Goal: Transaction & Acquisition: Purchase product/service

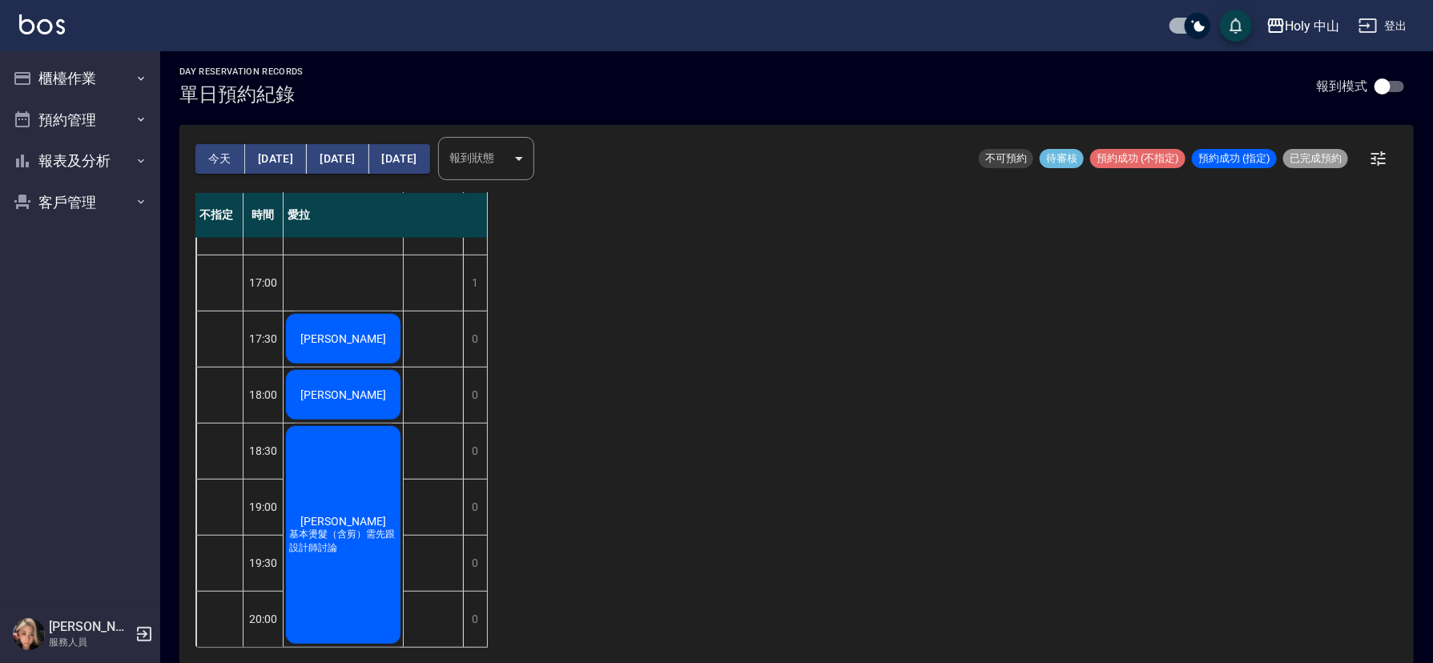
scroll to position [505, 0]
click at [264, 155] on button "明天" at bounding box center [276, 159] width 62 height 30
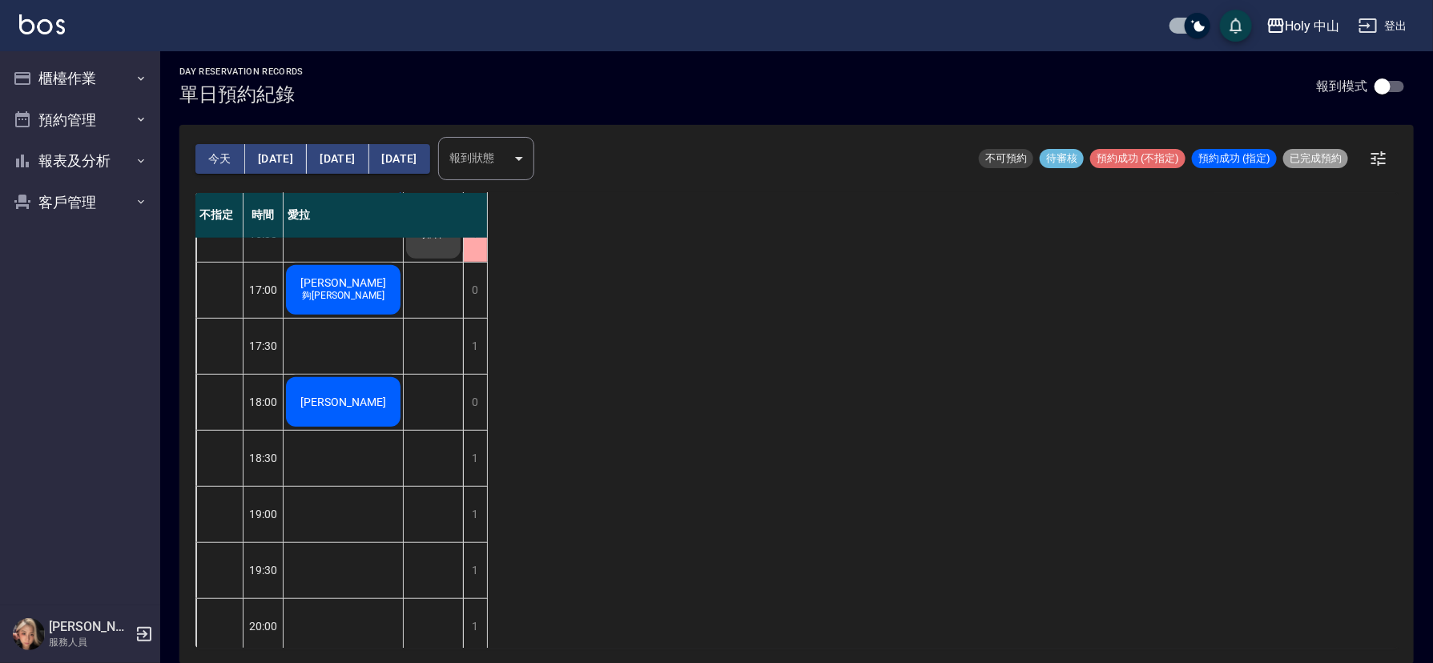
scroll to position [505, 0]
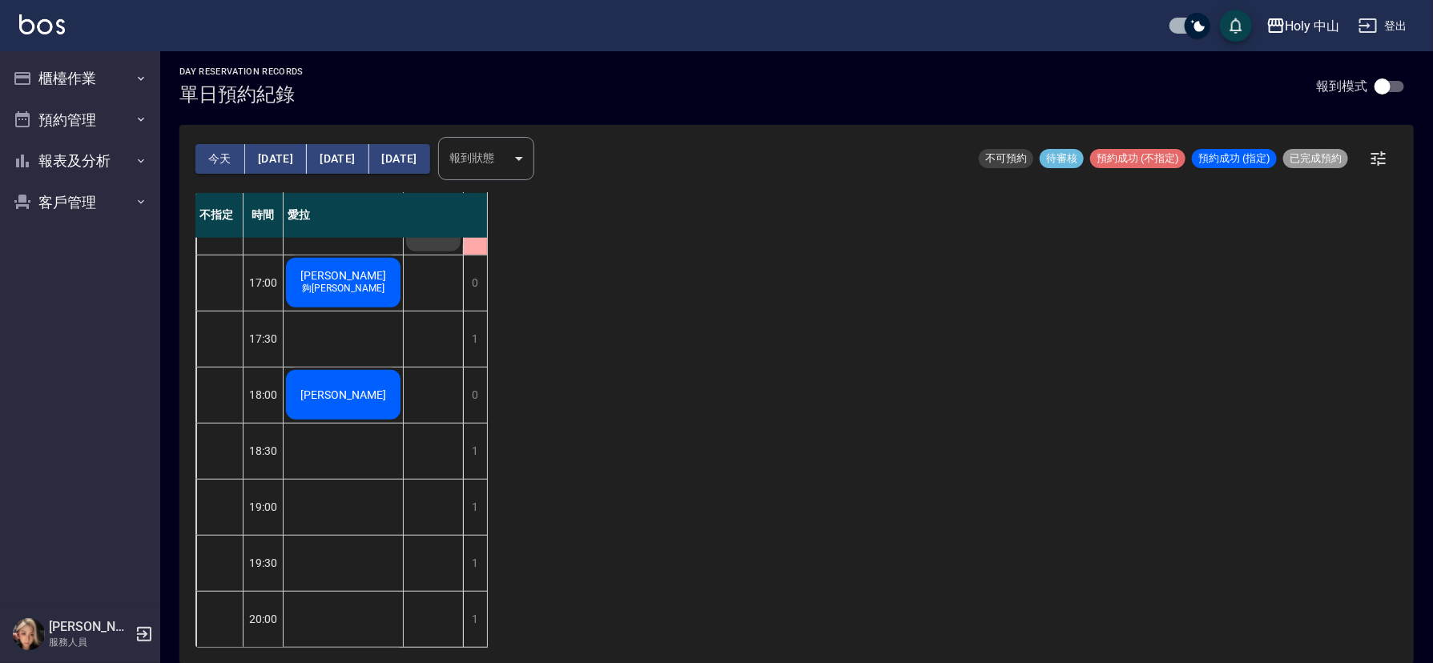
click at [224, 156] on button "今天" at bounding box center [220, 159] width 50 height 30
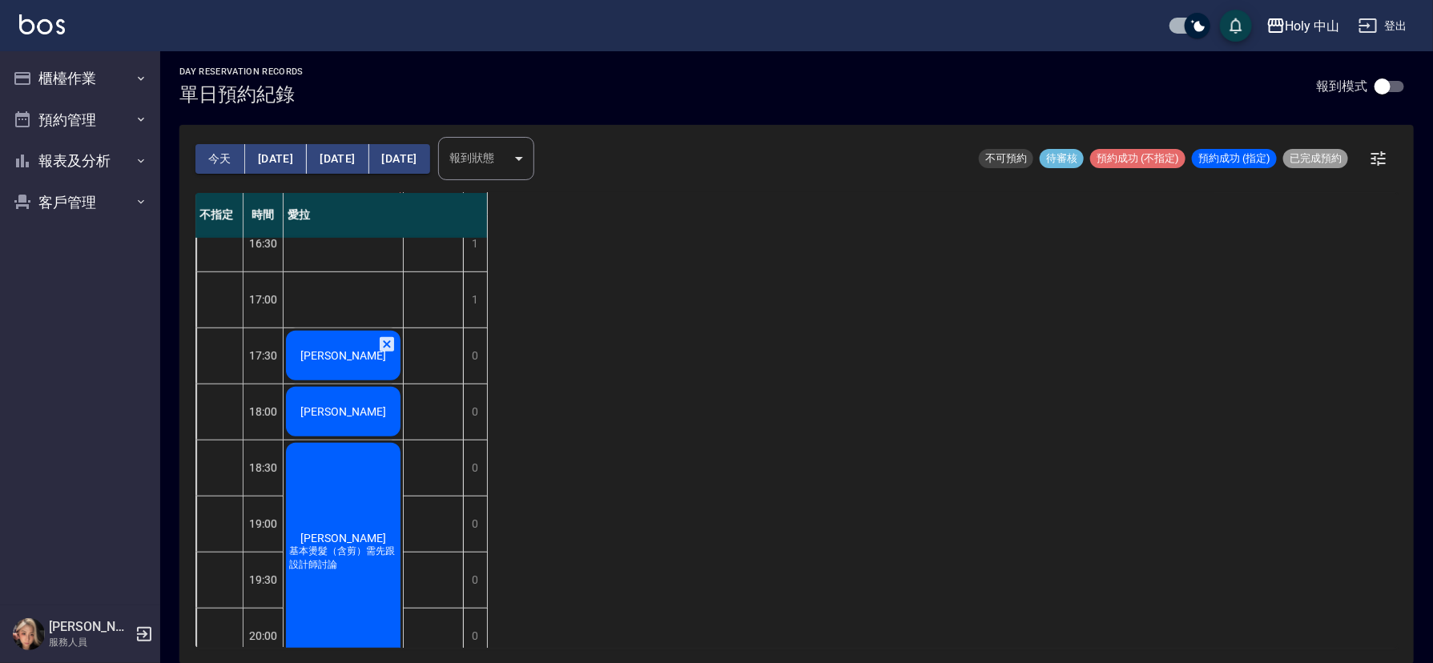
scroll to position [505, 0]
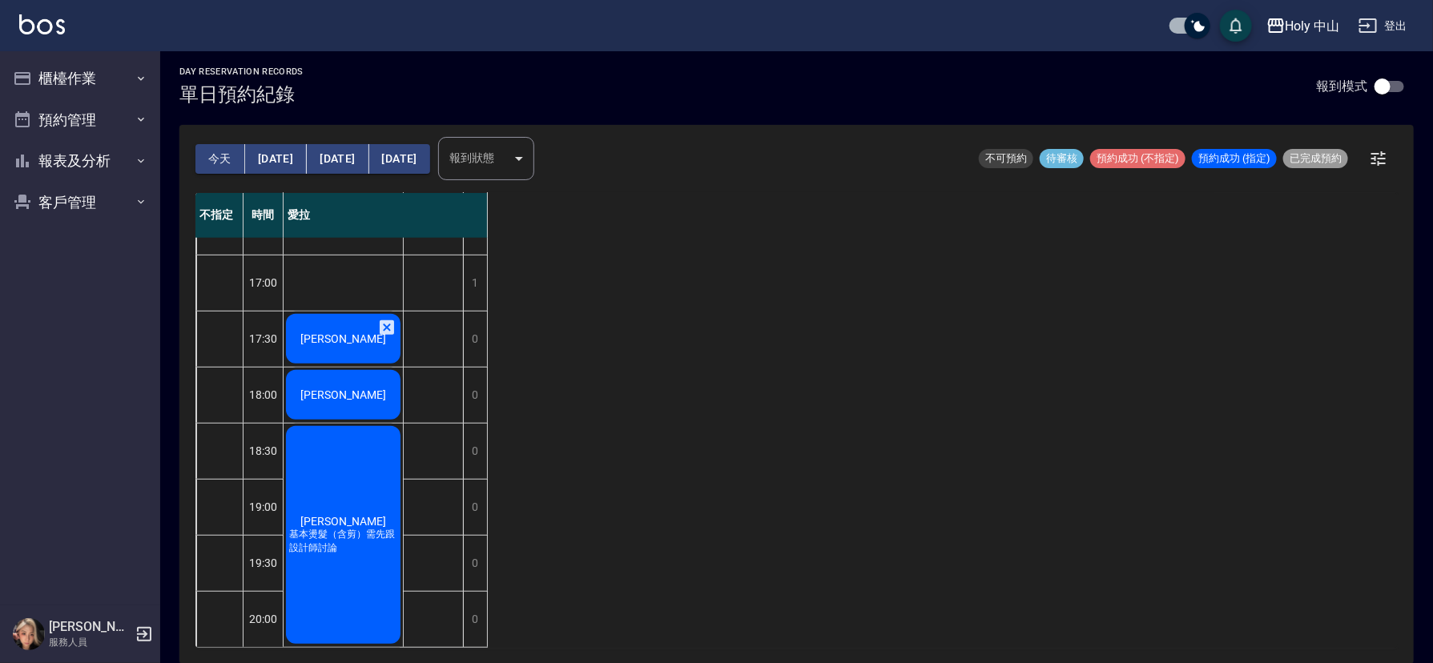
click at [314, 312] on div "[PERSON_NAME]先生" at bounding box center [343, 339] width 119 height 54
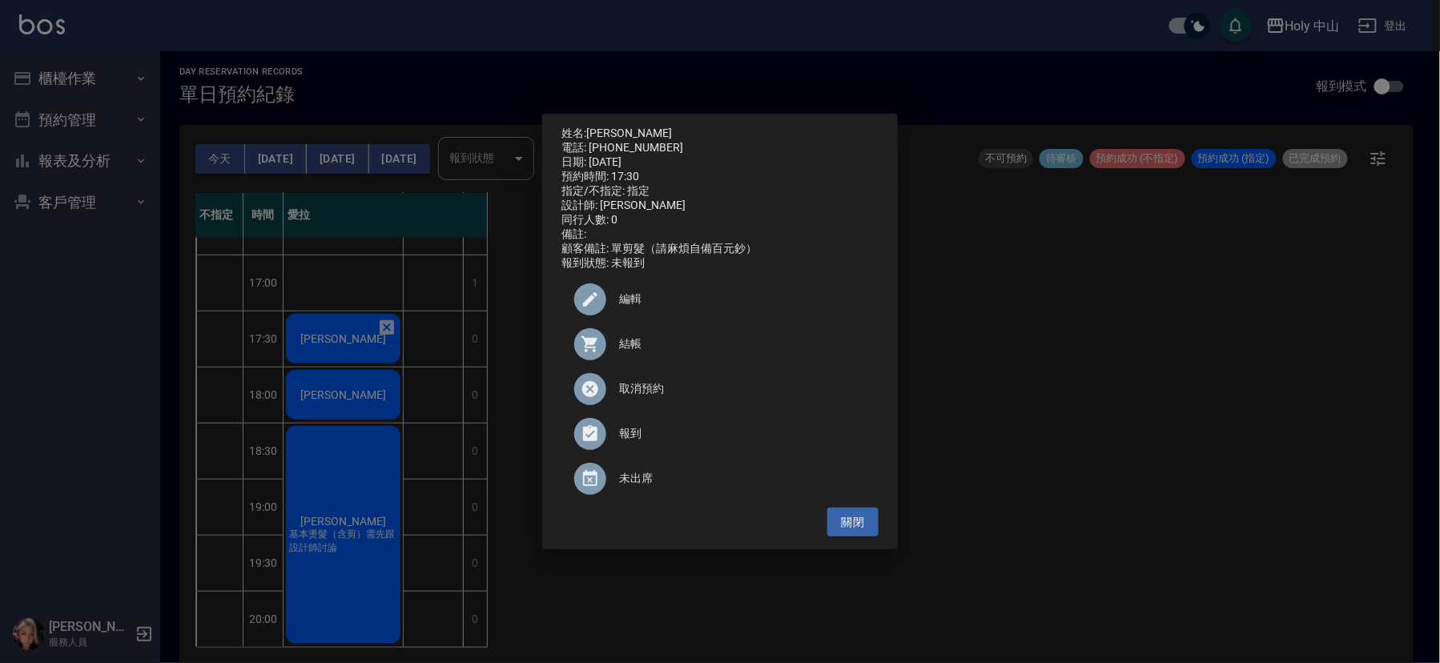
click at [381, 377] on div "姓名: 謝先生 電話: 0933400415 日期: 2025/09/05 預約時間: 17:30 指定/不指定: 指定 設計師: 愛拉 同行人數: 0 備註…" at bounding box center [720, 331] width 1440 height 663
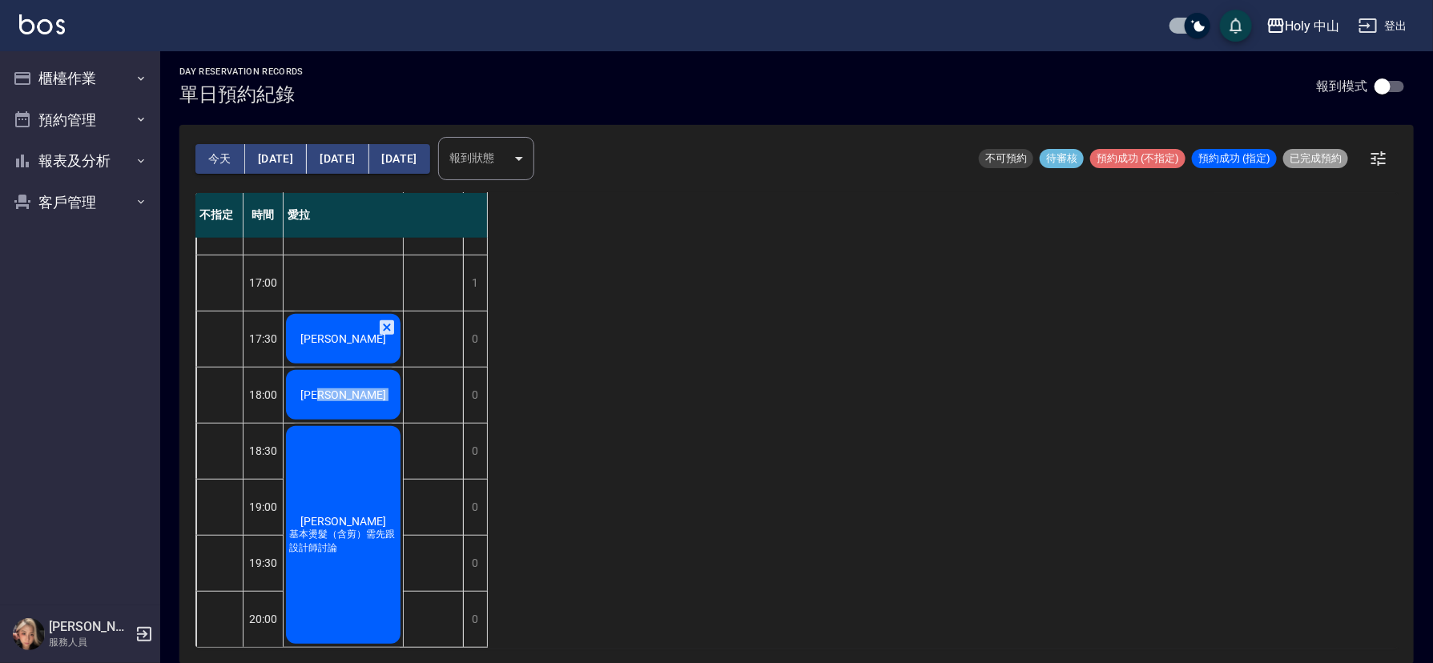
click at [381, 377] on div "魏弘軒" at bounding box center [343, 395] width 119 height 54
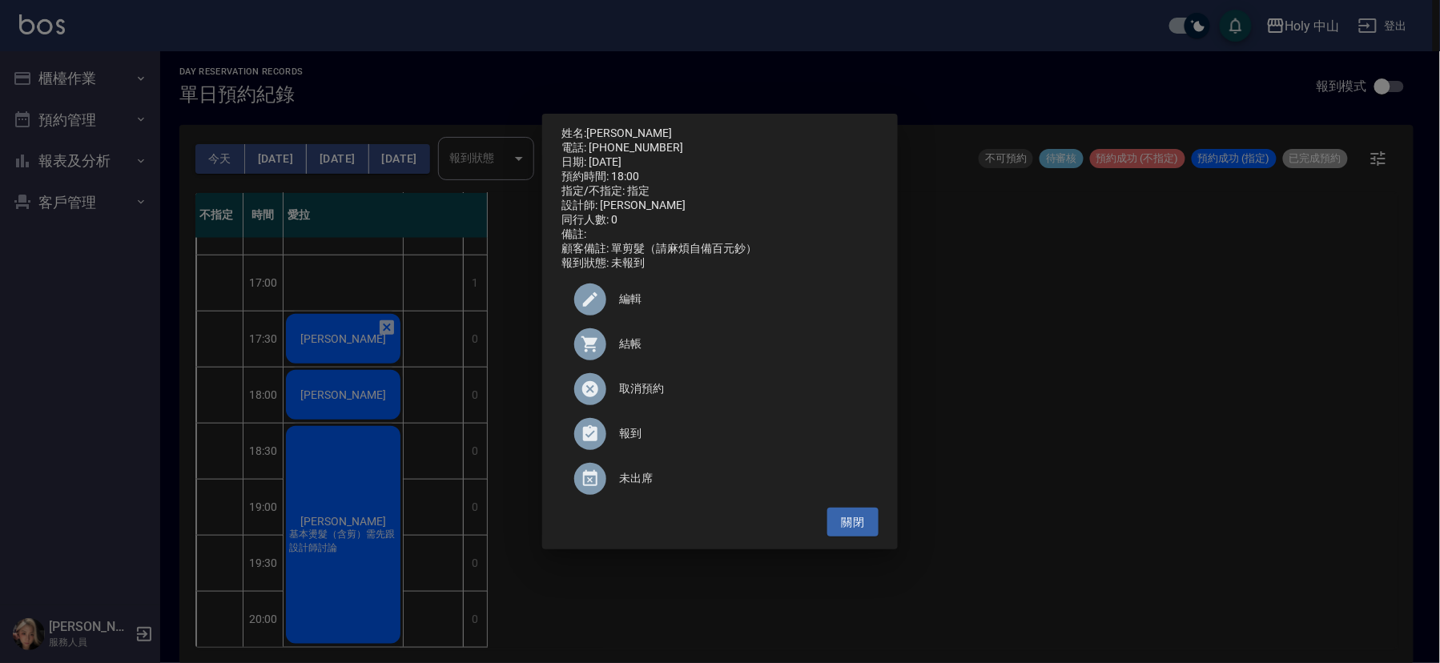
click at [1077, 455] on div "姓名: 魏弘軒 電話: 0910731732 日期: 2025/09/05 預約時間: 18:00 指定/不指定: 指定 設計師: 愛拉 同行人數: 0 備註…" at bounding box center [720, 331] width 1440 height 663
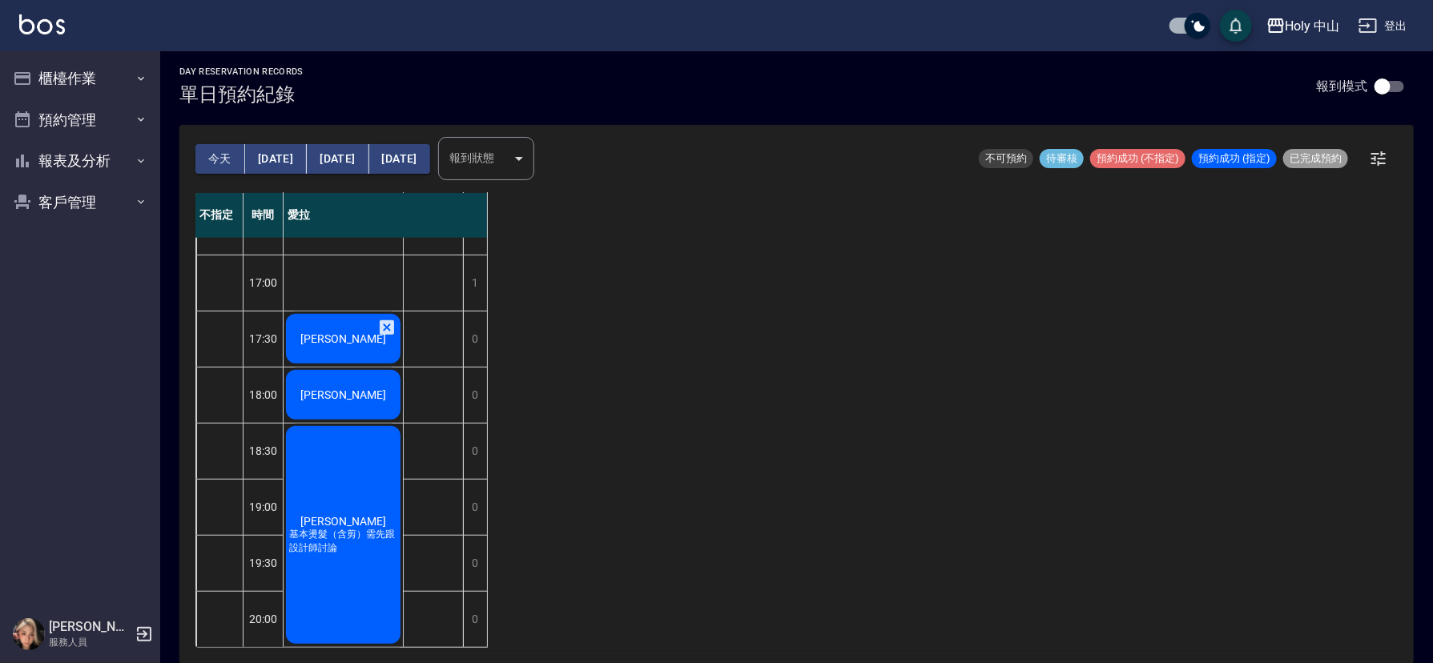
click at [343, 332] on span "[PERSON_NAME]先生" at bounding box center [343, 338] width 92 height 13
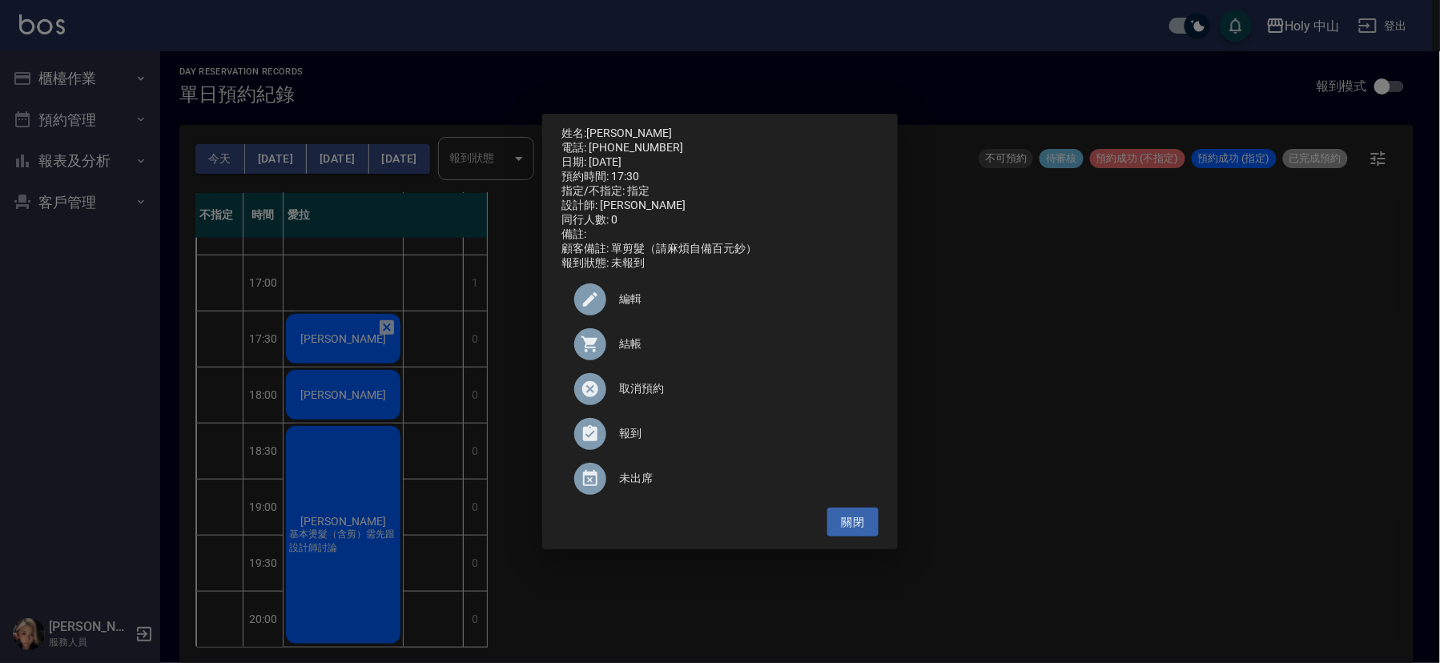
click at [628, 348] on span "結帳" at bounding box center [742, 344] width 247 height 17
click at [1069, 358] on div "姓名: 謝先生 電話: 0933400415 日期: 2025/09/05 預約時間: 17:30 指定/不指定: 指定 設計師: 愛拉 同行人數: 0 備註…" at bounding box center [720, 331] width 1440 height 663
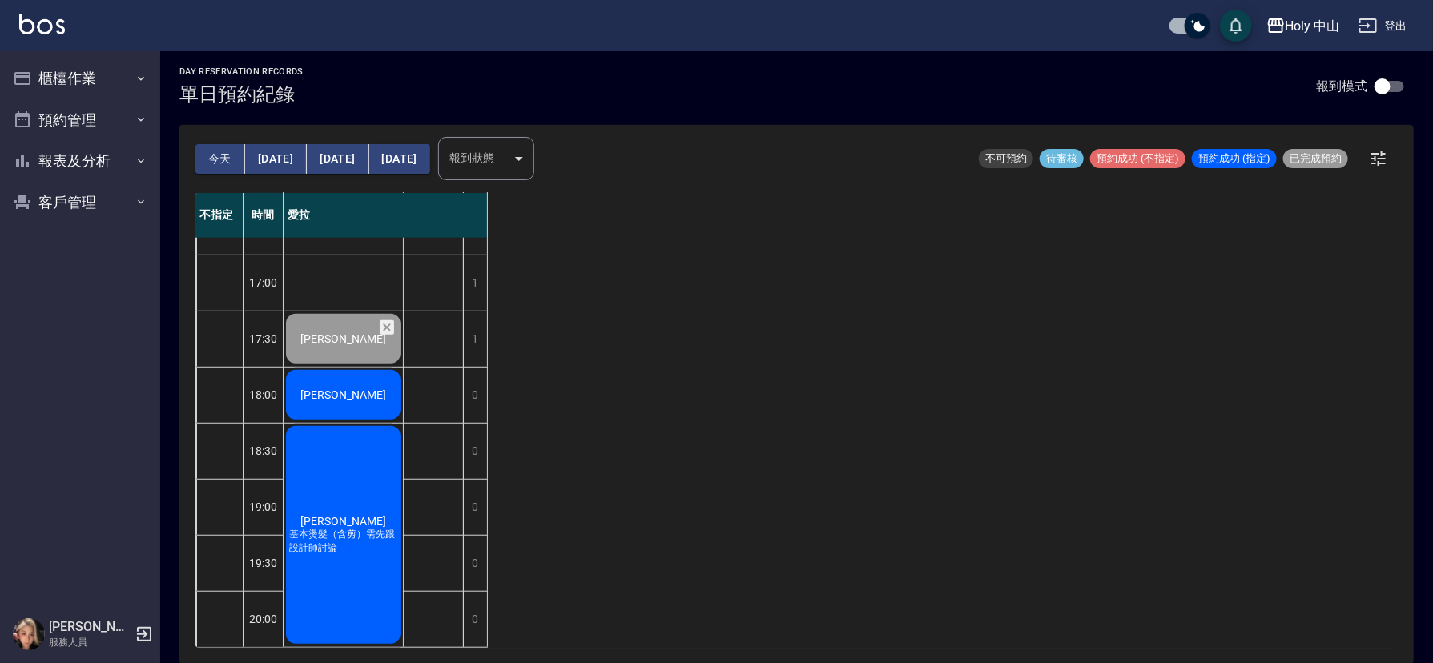
click at [320, 368] on div "魏弘軒" at bounding box center [343, 395] width 119 height 54
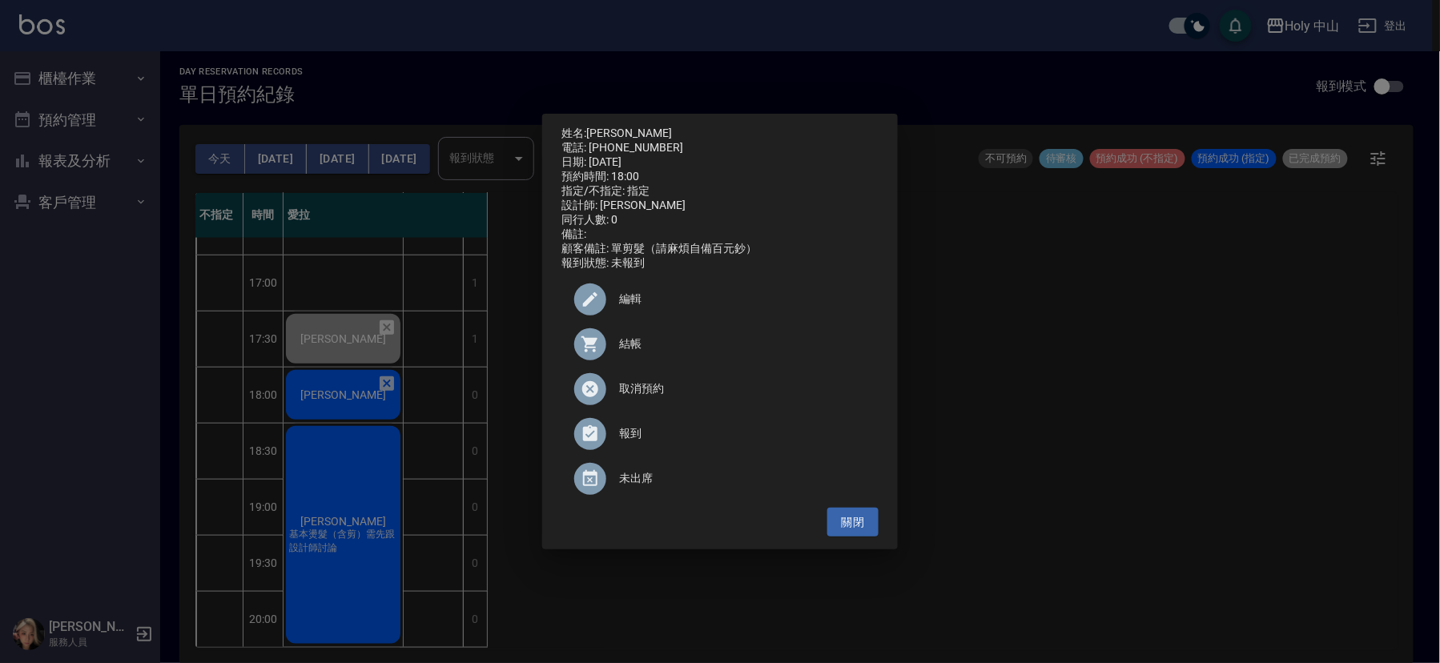
click at [634, 352] on span "結帳" at bounding box center [742, 344] width 247 height 17
click at [271, 155] on div "姓名: 魏弘軒 電話: 0910731732 日期: 2025/09/05 預約時間: 18:00 指定/不指定: 指定 設計師: 愛拉 同行人數: 0 備註…" at bounding box center [720, 331] width 1440 height 663
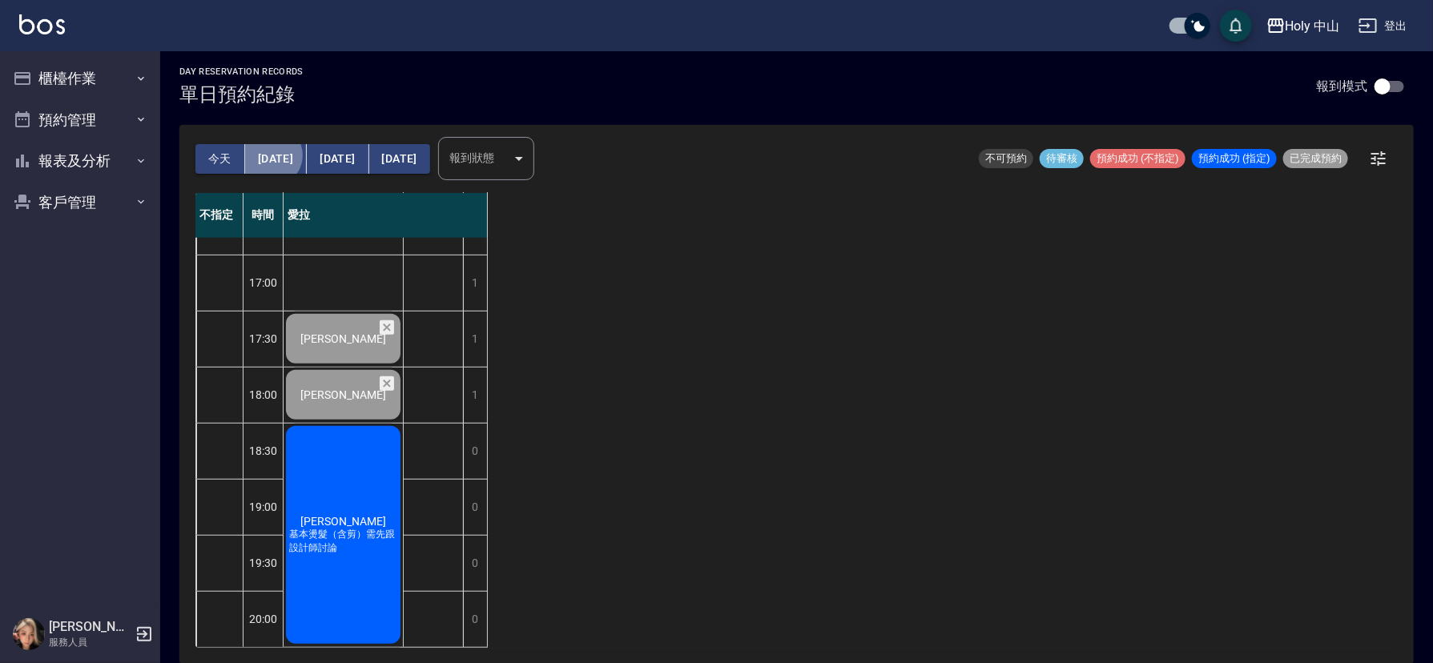
click at [271, 155] on button "明天" at bounding box center [276, 159] width 62 height 30
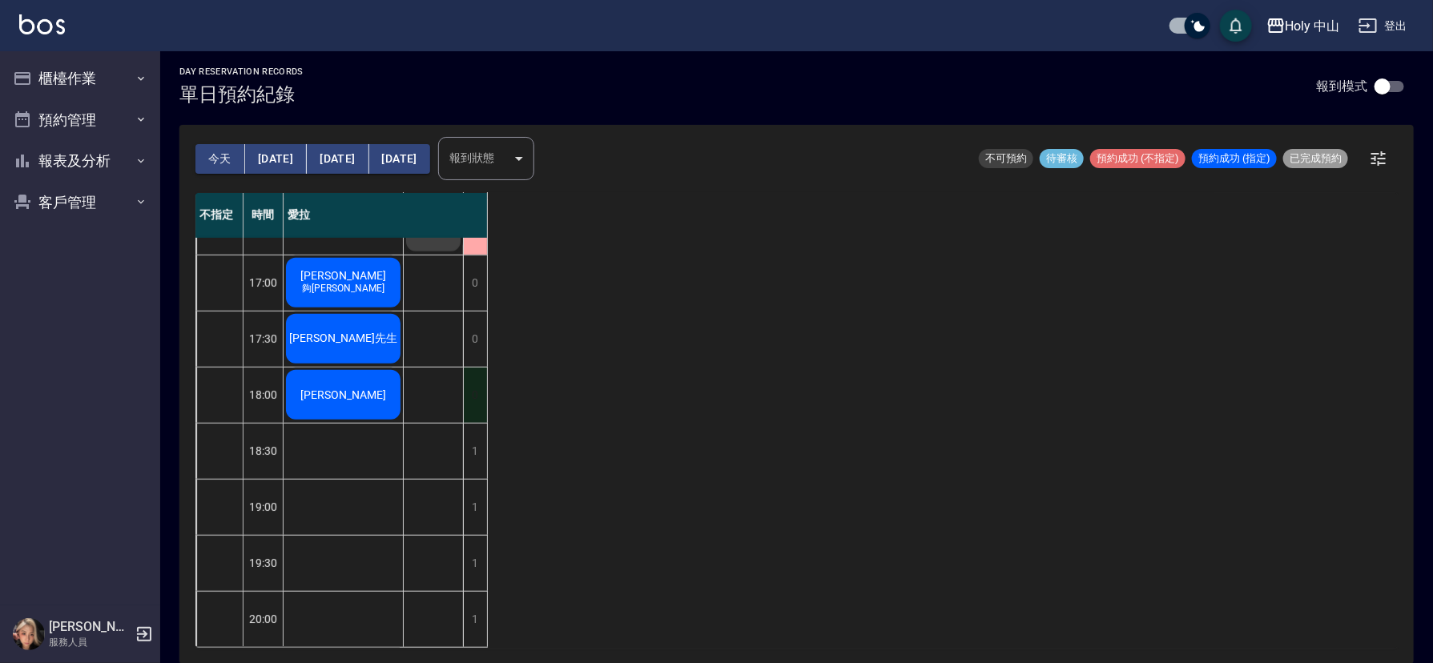
scroll to position [505, 0]
click at [473, 426] on div "1" at bounding box center [475, 451] width 24 height 55
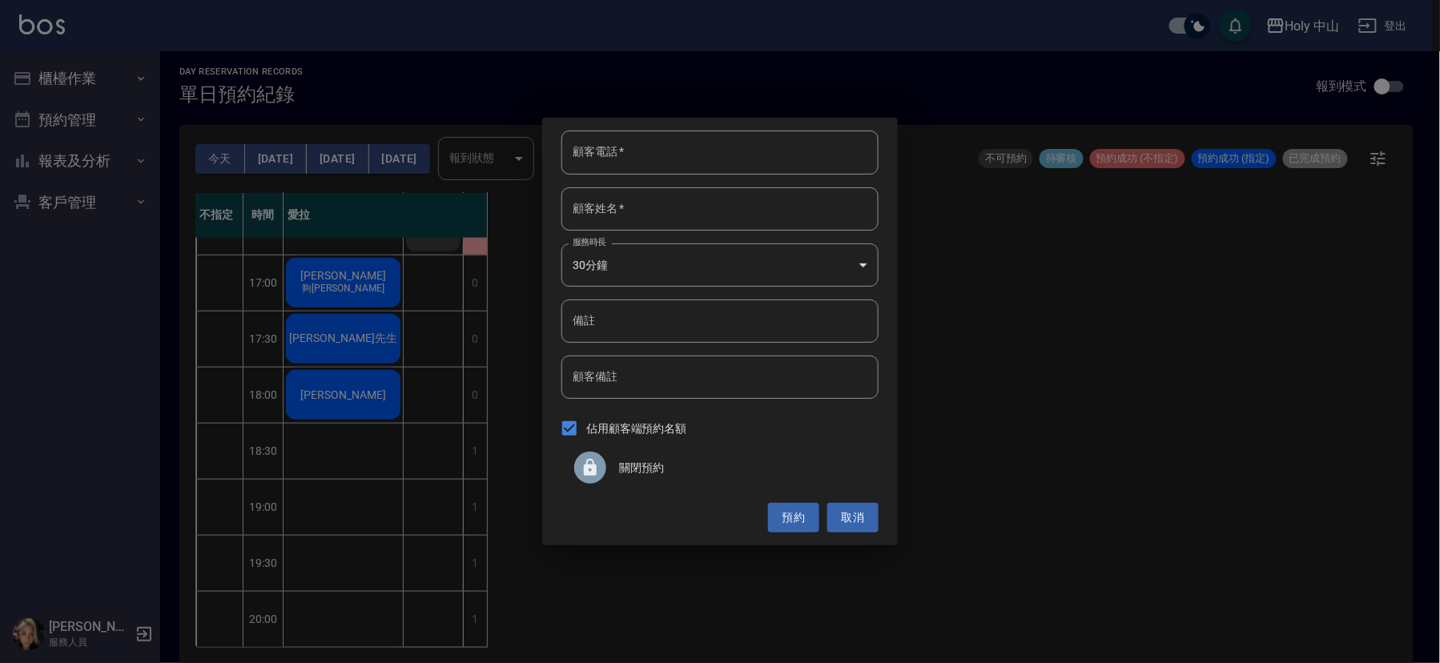
click at [582, 466] on icon at bounding box center [590, 467] width 19 height 19
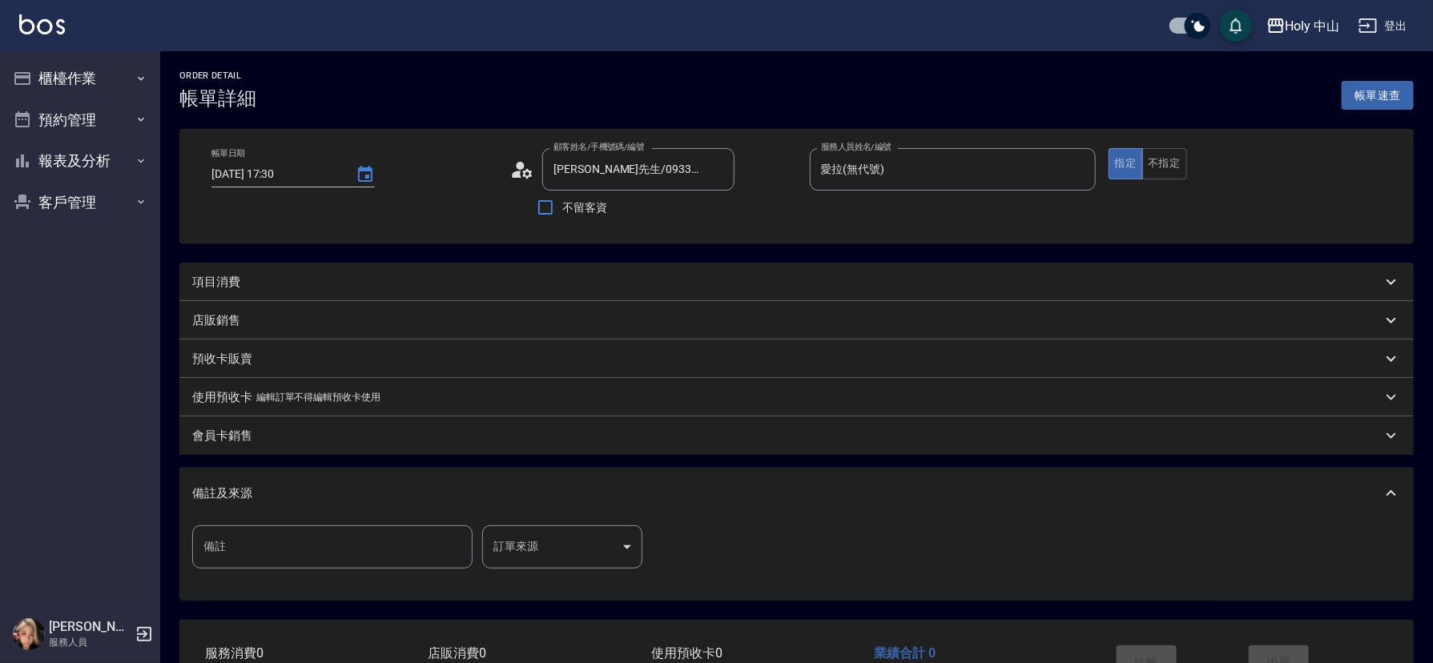
click at [320, 283] on div "項目消費" at bounding box center [787, 282] width 1190 height 17
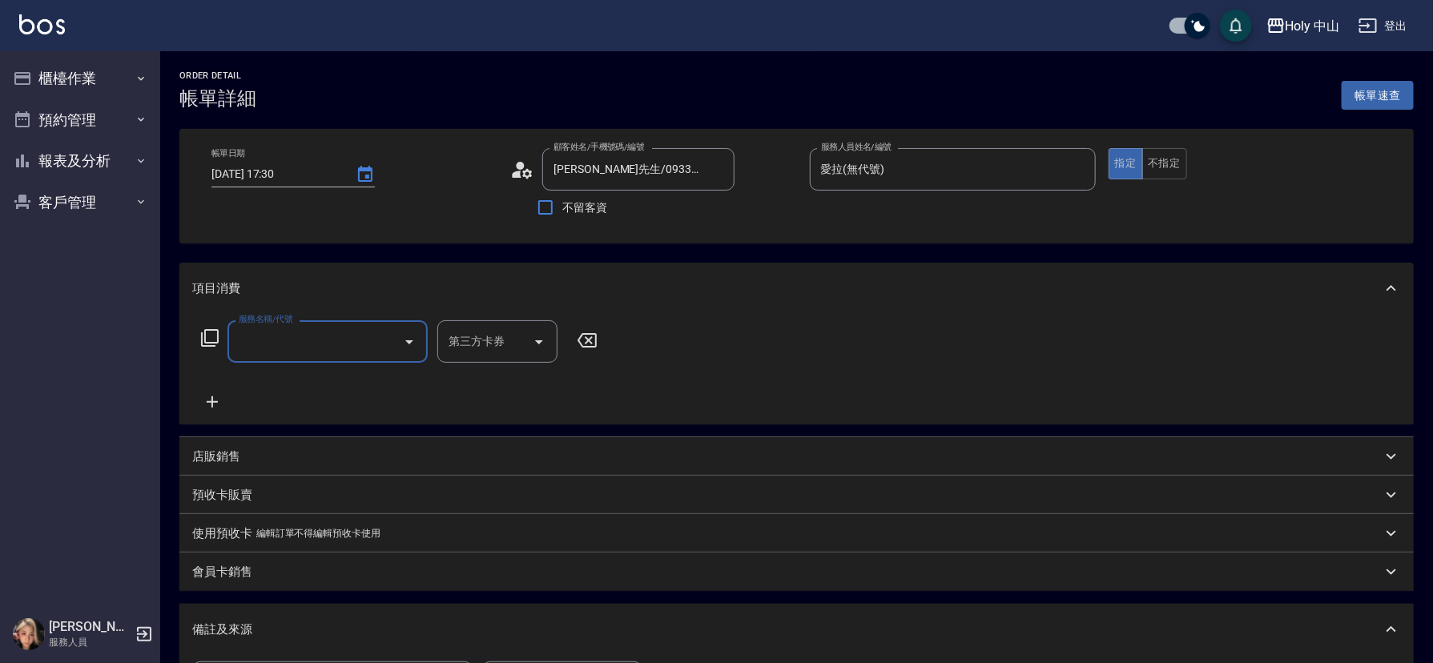
click at [306, 342] on input "服務名稱/代號" at bounding box center [316, 342] width 162 height 28
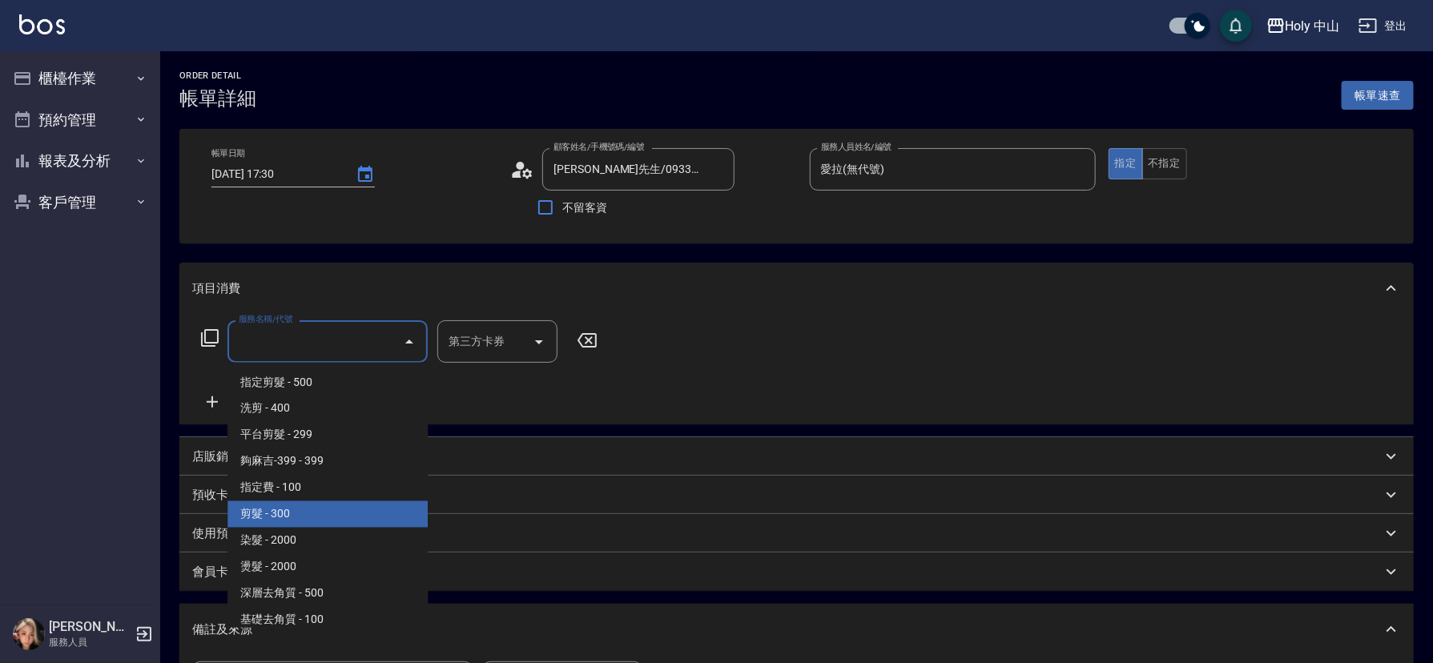
click at [275, 516] on span "剪髮 - 300" at bounding box center [328, 514] width 200 height 26
type input "剪髮(C02)"
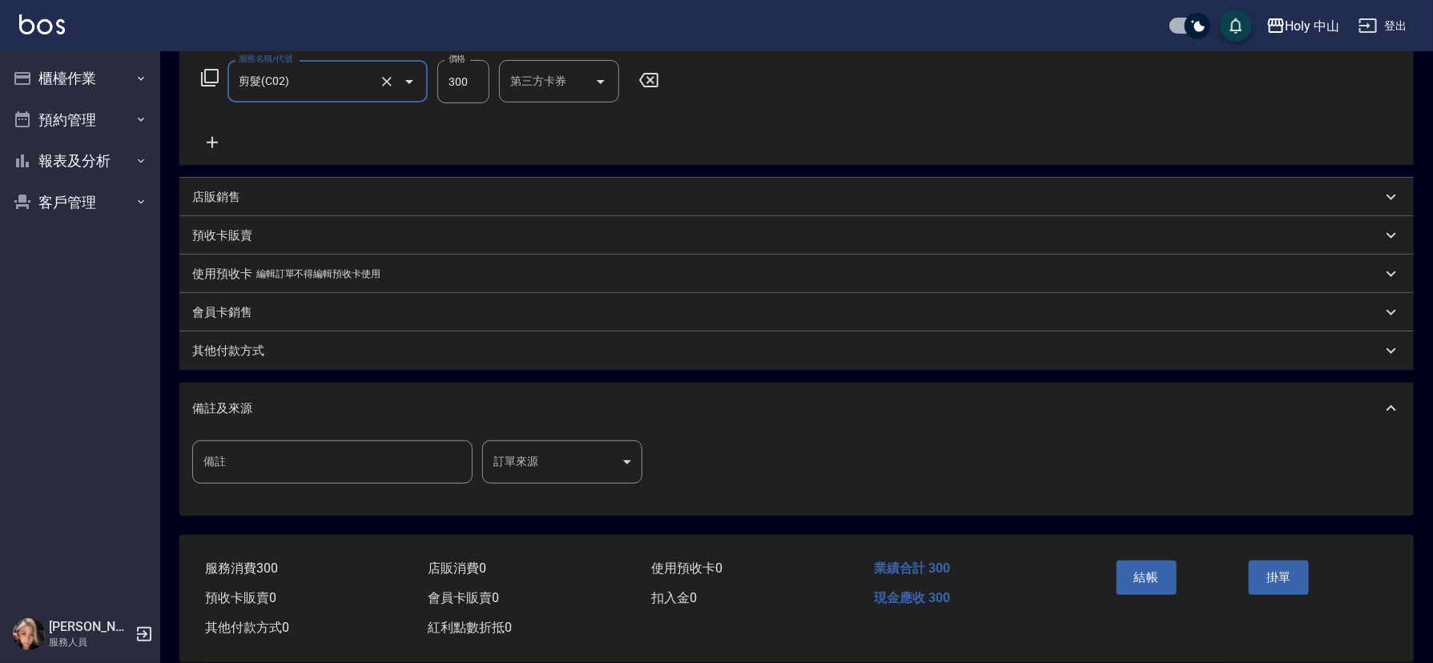
scroll to position [284, 0]
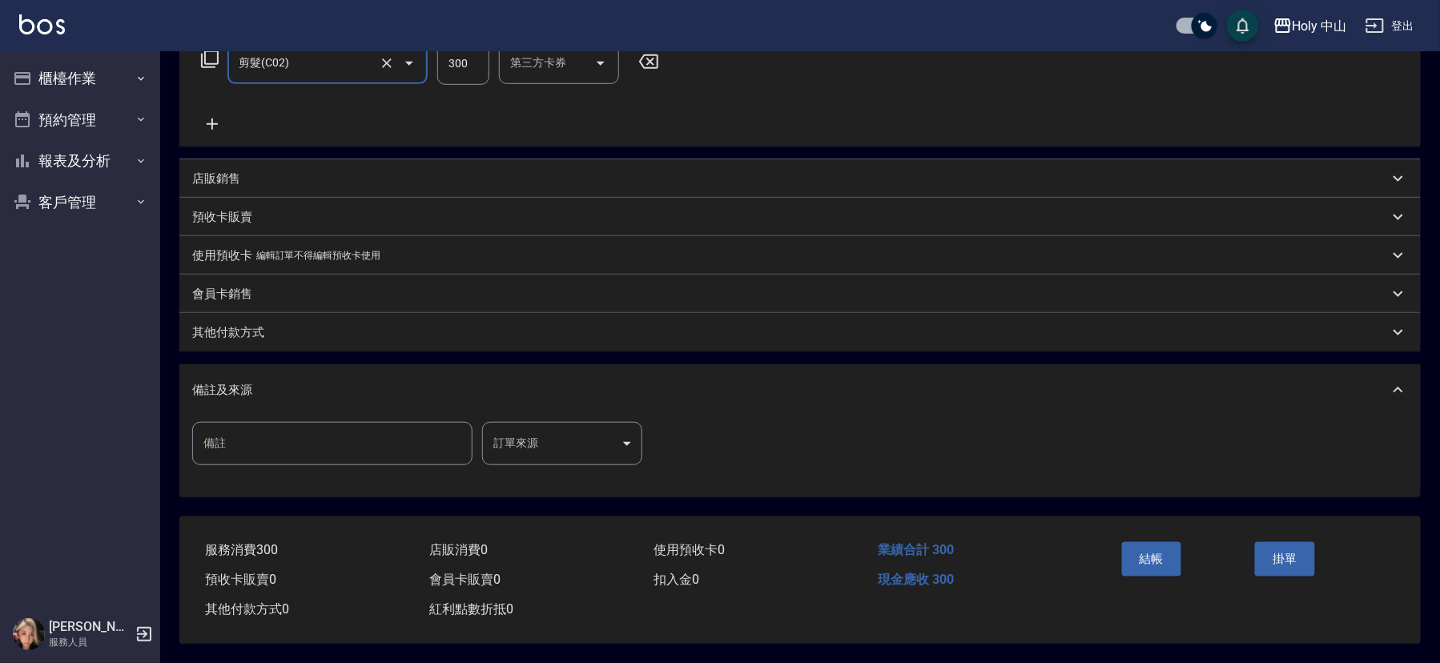
click at [568, 437] on body "Holy 中山 登出 櫃檯作業 打帳單 帳單列表 營業儀表板 現場電腦打卡 預約管理 預約管理 單日預約紀錄 單週預約紀錄 報表及分析 報表目錄 店家日報表 …" at bounding box center [720, 192] width 1440 height 942
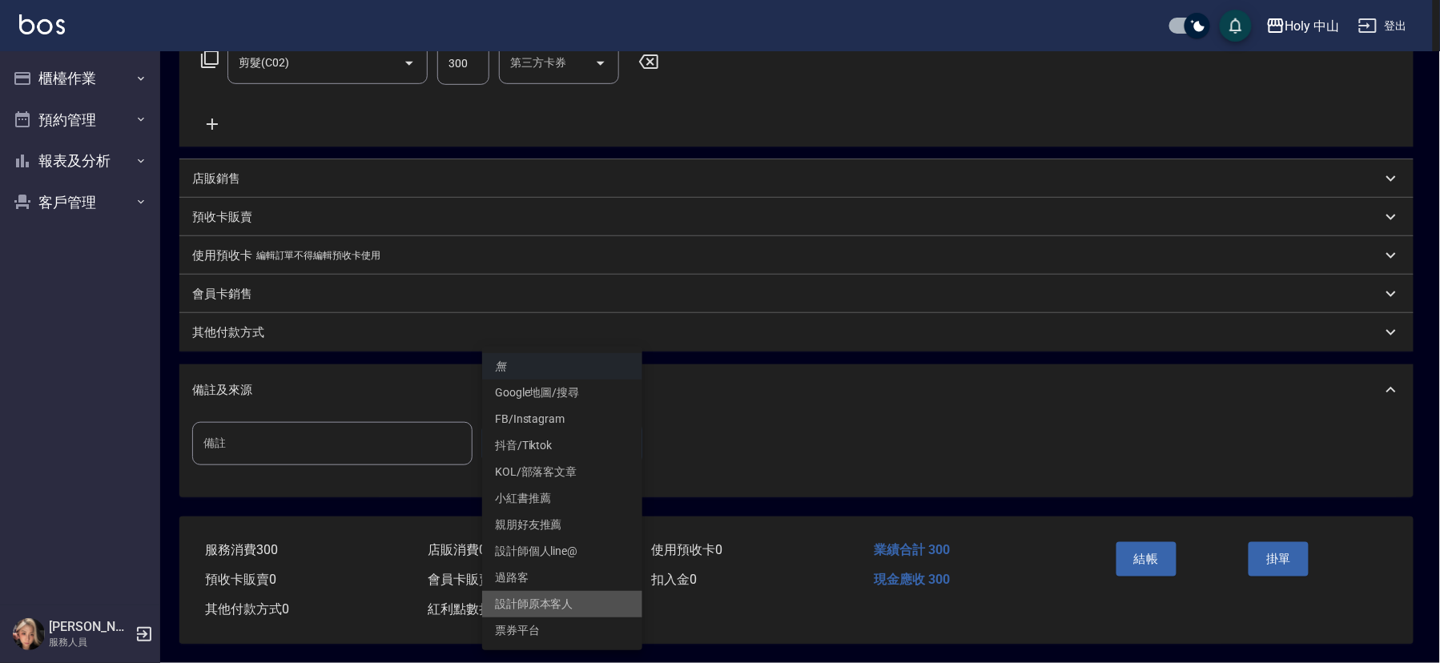
click at [566, 605] on li "設計師原本客人" at bounding box center [562, 604] width 160 height 26
type input "設計師原本客人"
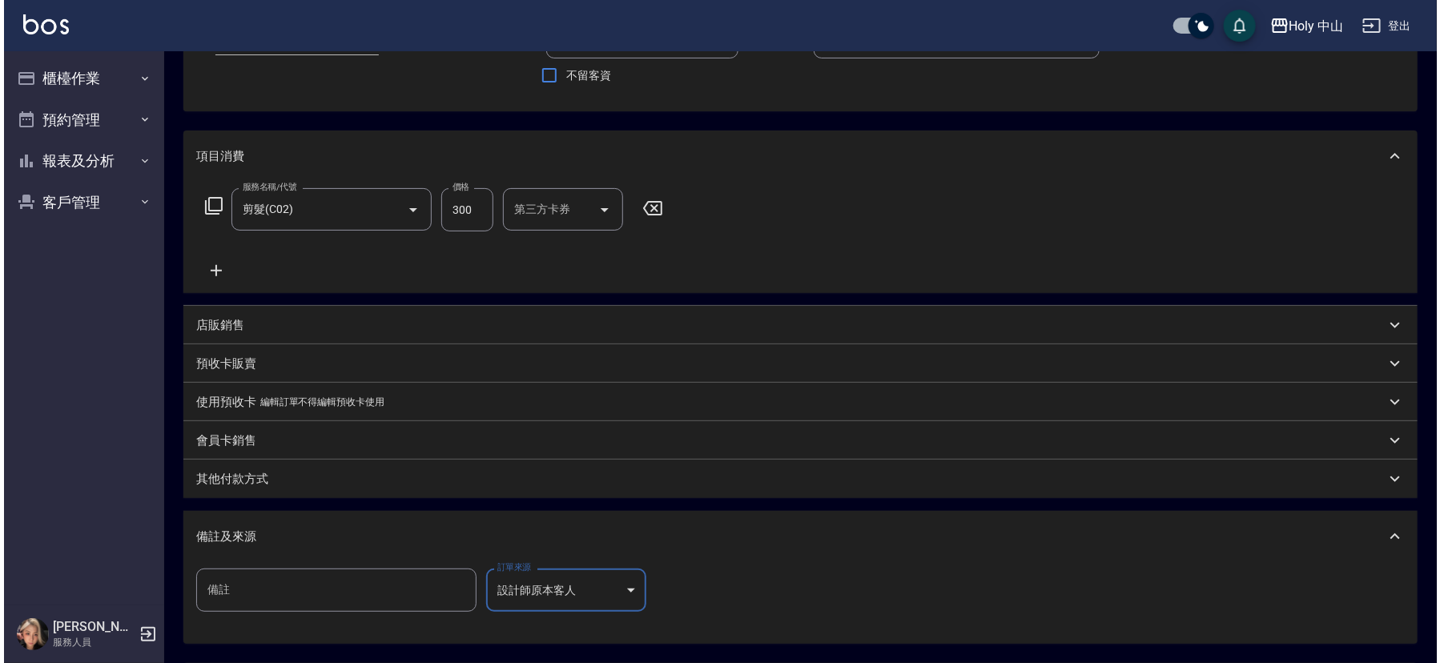
scroll to position [240, 0]
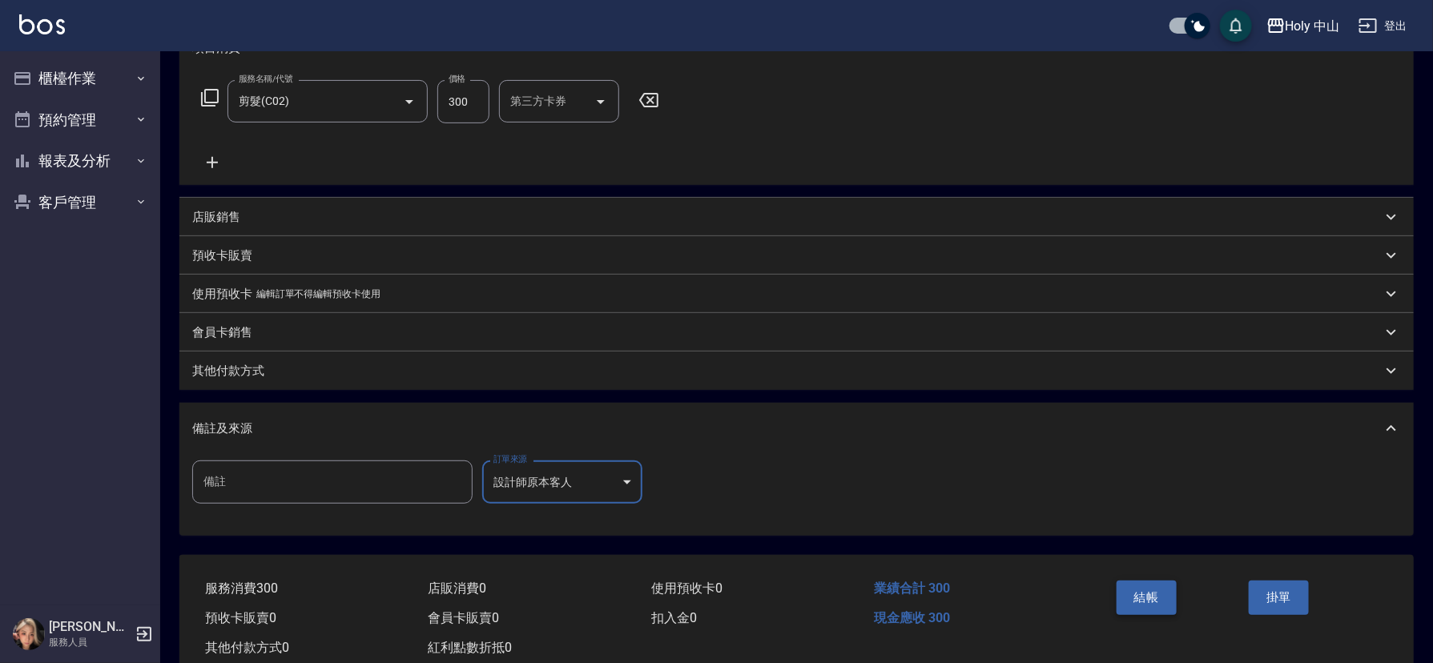
click at [1160, 599] on button "結帳" at bounding box center [1147, 598] width 60 height 34
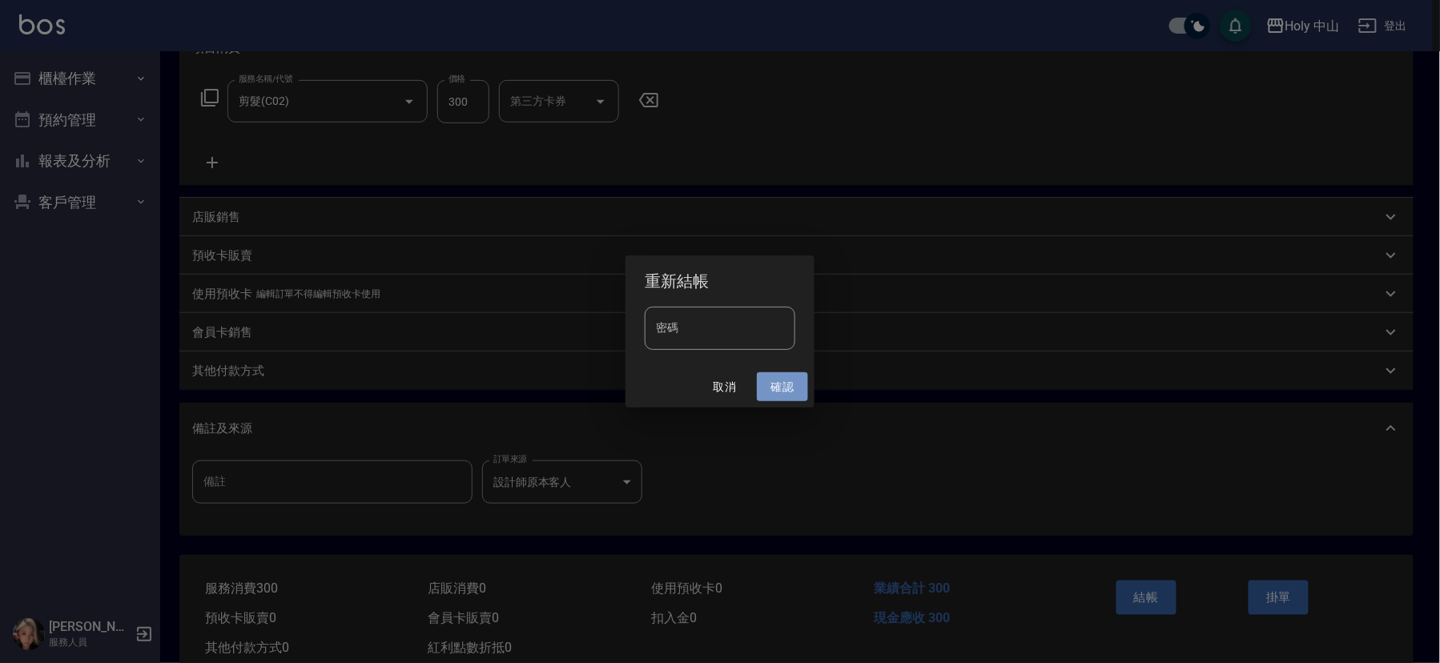
click at [785, 389] on button "確認" at bounding box center [782, 388] width 51 height 30
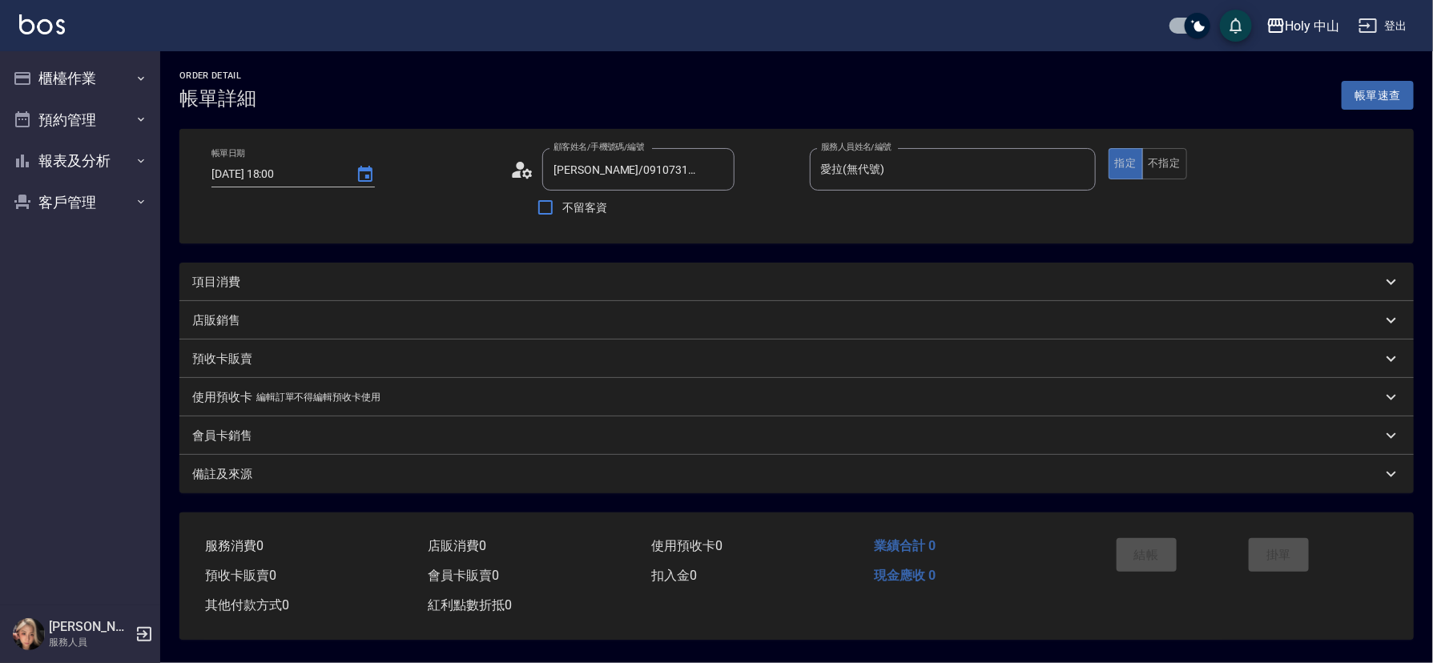
click at [602, 283] on div "項目消費" at bounding box center [787, 282] width 1190 height 17
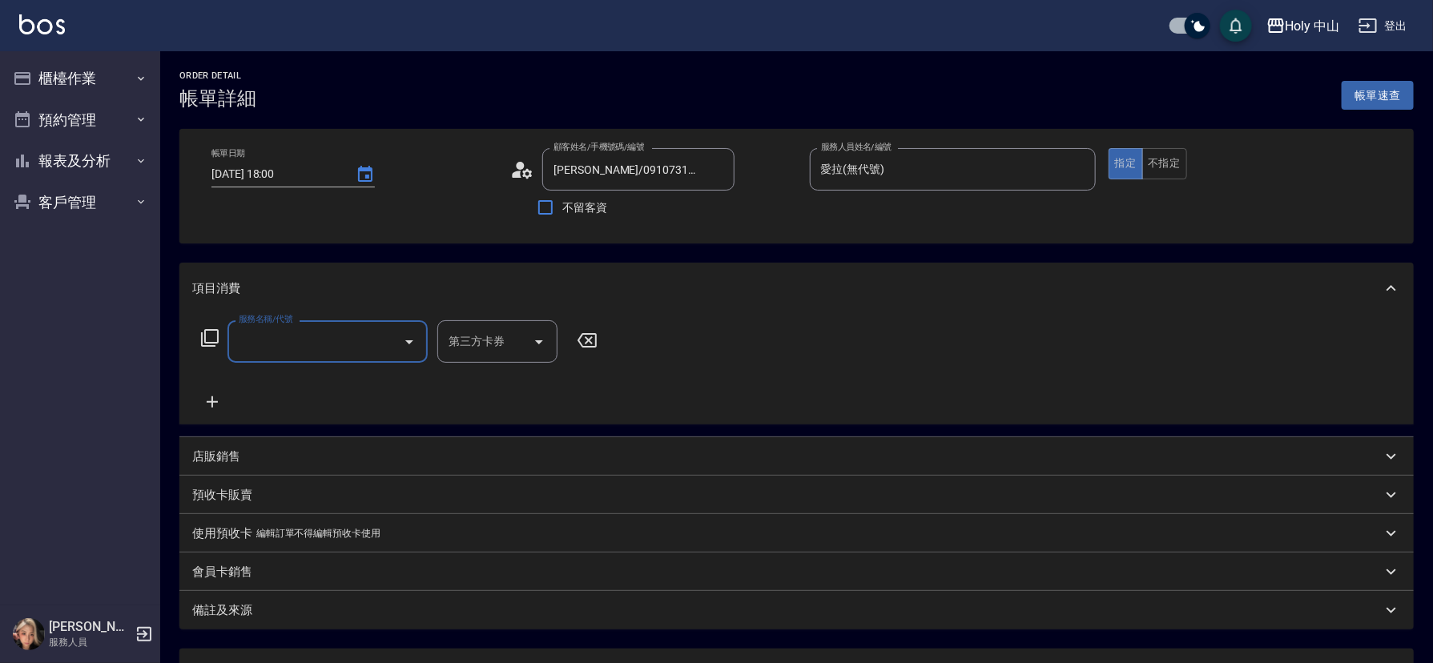
click at [359, 350] on input "服務名稱/代號" at bounding box center [316, 342] width 162 height 28
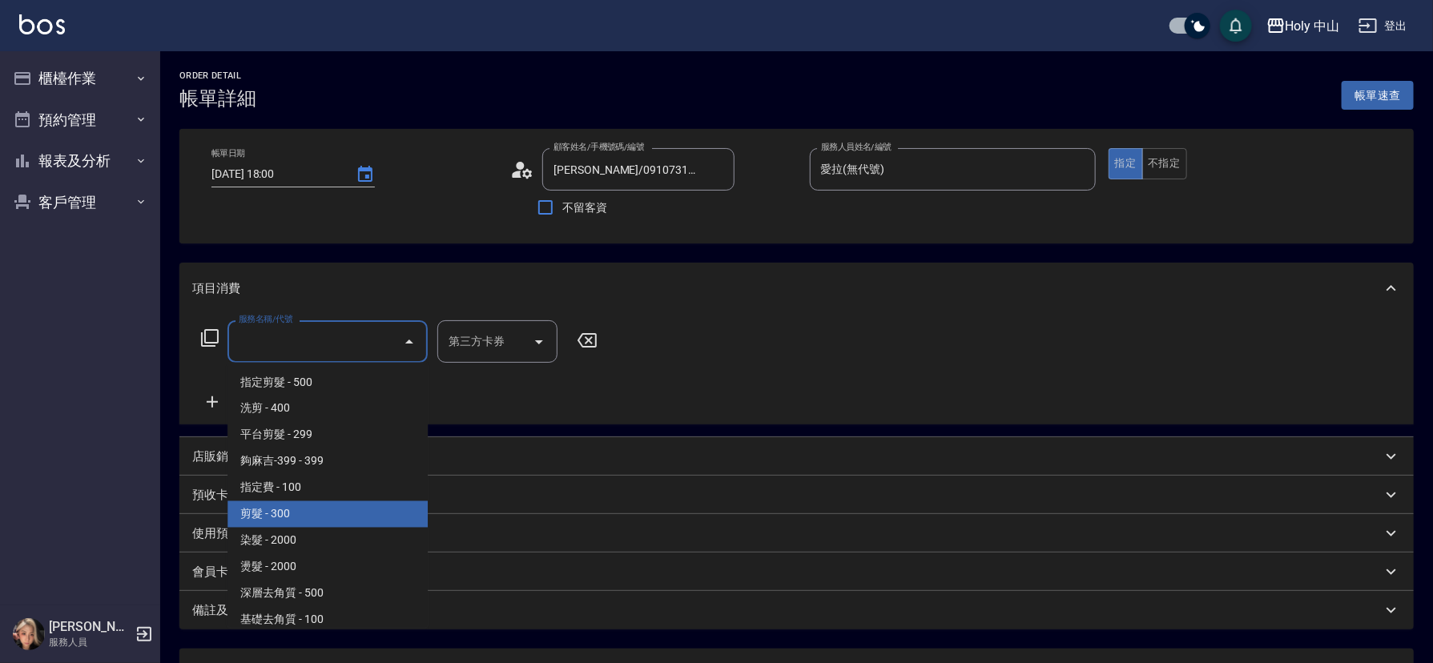
click at [276, 513] on span "剪髮 - 300" at bounding box center [328, 514] width 200 height 26
type input "剪髮(C02)"
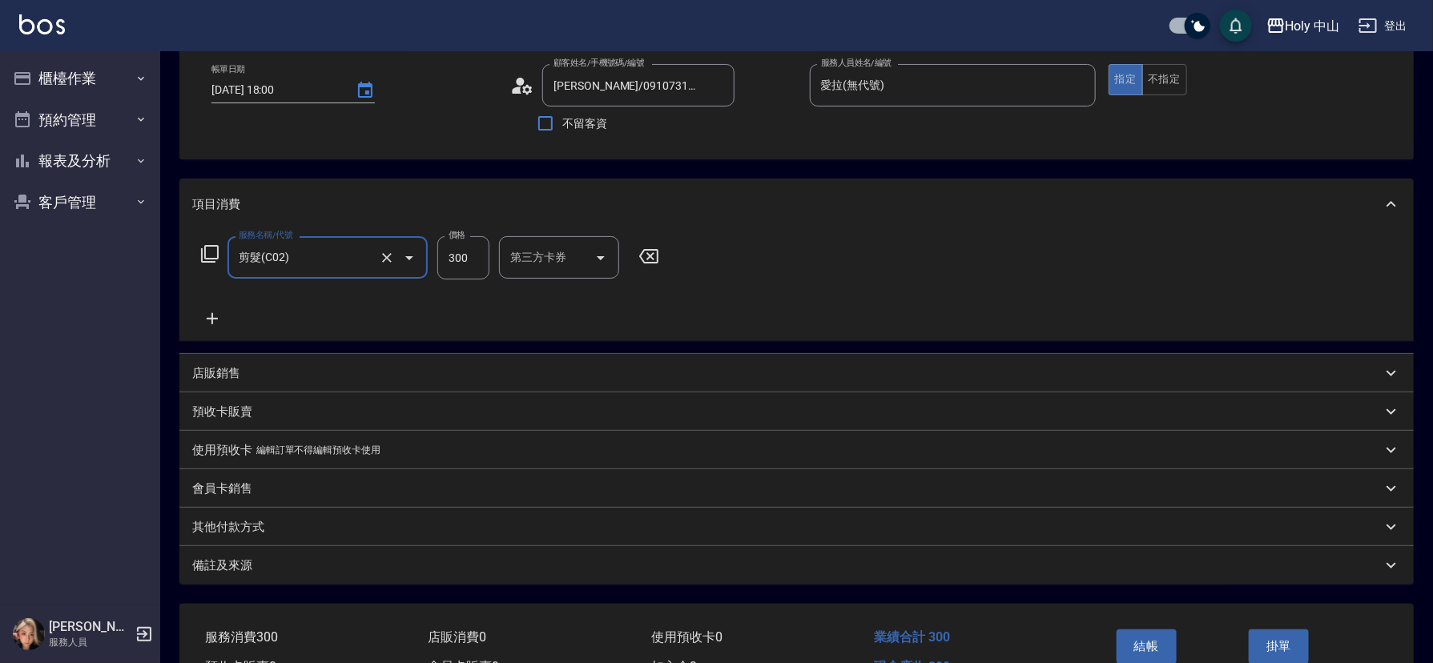
scroll to position [177, 0]
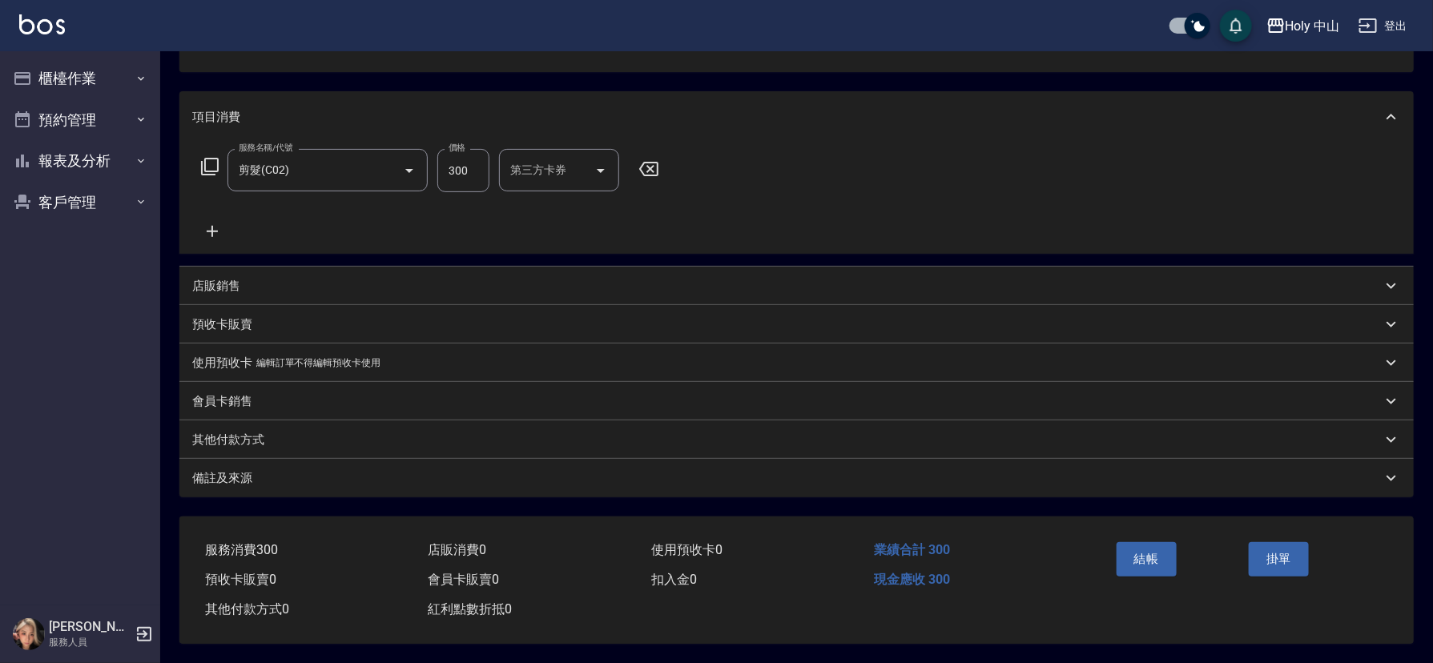
click at [363, 473] on div "備註及來源" at bounding box center [787, 478] width 1190 height 17
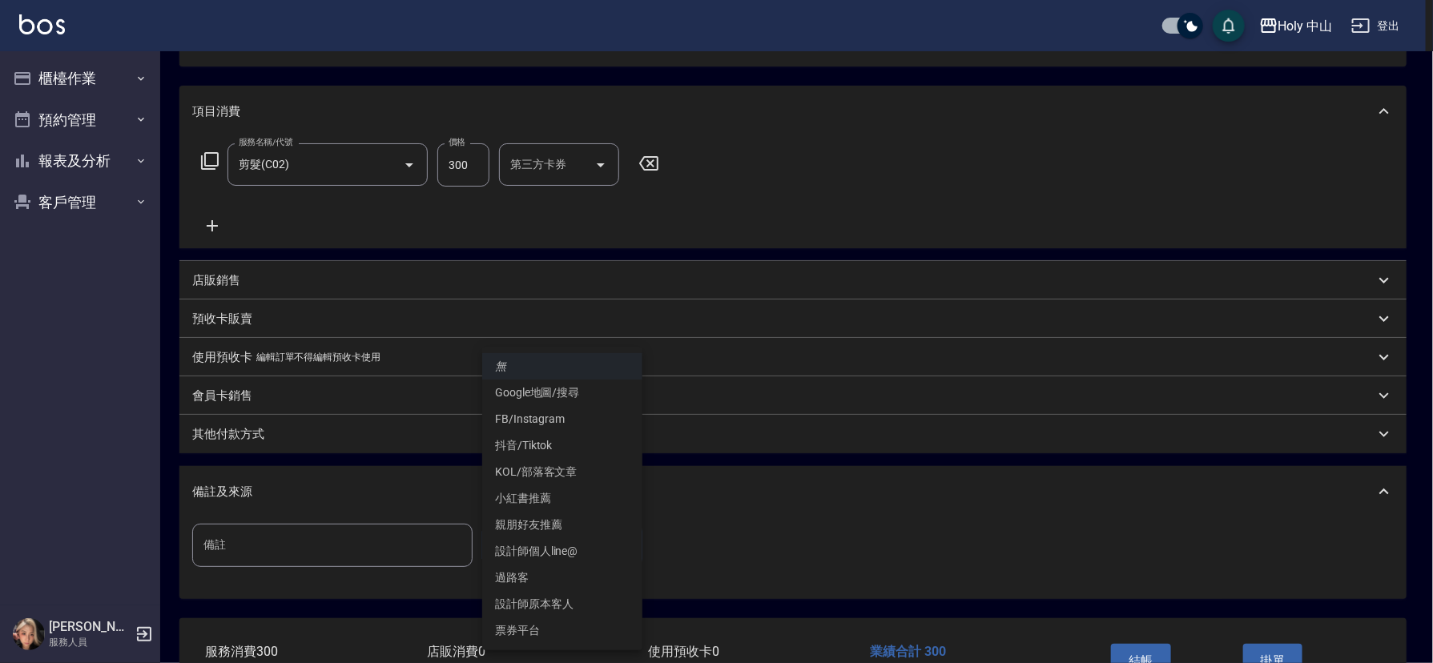
click at [578, 546] on body "Holy 中山 登出 櫃檯作業 打帳單 帳單列表 營業儀表板 現場電腦打卡 預約管理 預約管理 單日預約紀錄 單週預約紀錄 報表及分析 報表目錄 店家日報表 …" at bounding box center [716, 294] width 1433 height 942
click at [558, 607] on li "設計師原本客人" at bounding box center [562, 604] width 160 height 26
type input "設計師原本客人"
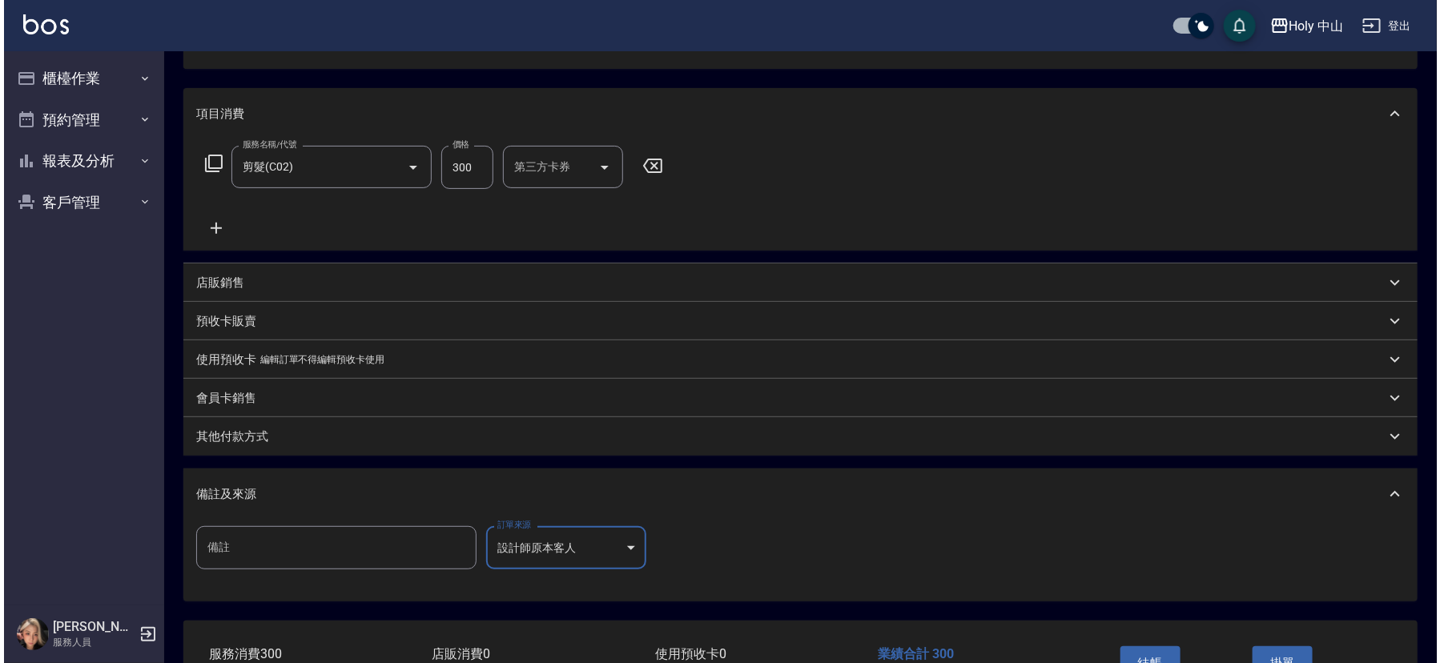
scroll to position [284, 0]
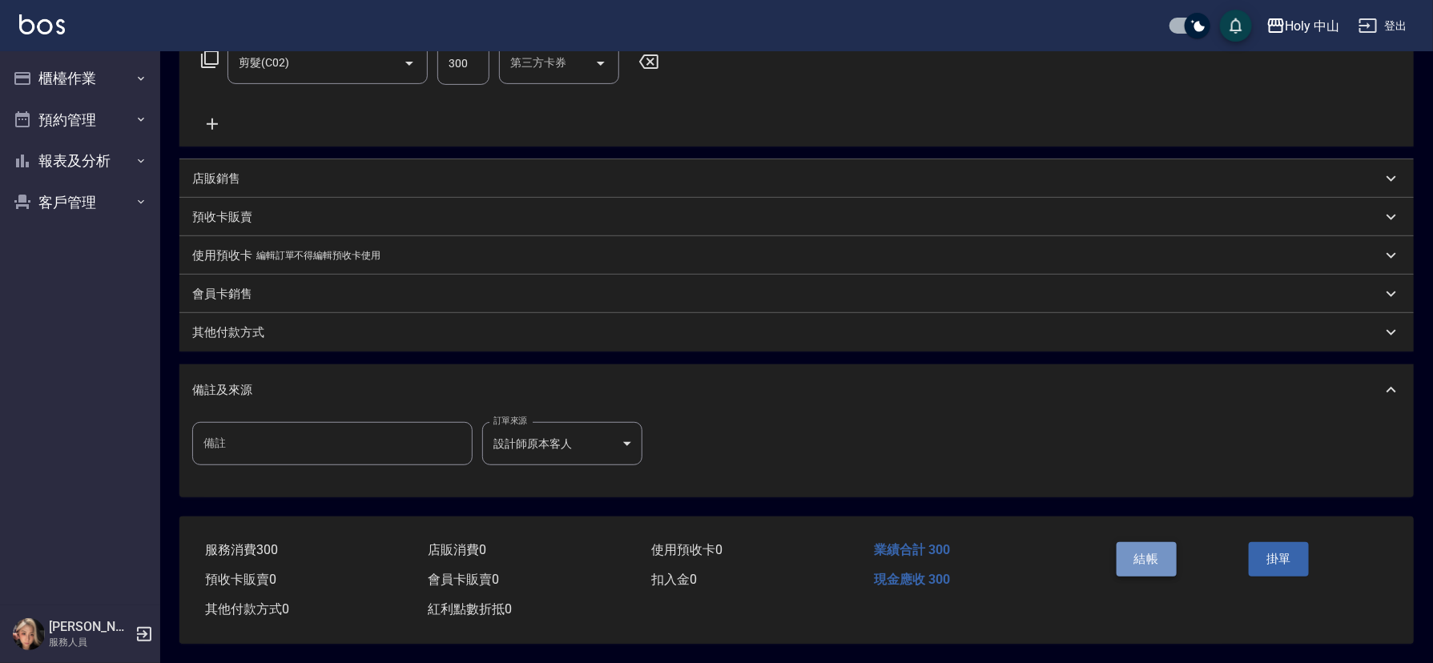
click at [1139, 547] on button "結帳" at bounding box center [1147, 559] width 60 height 34
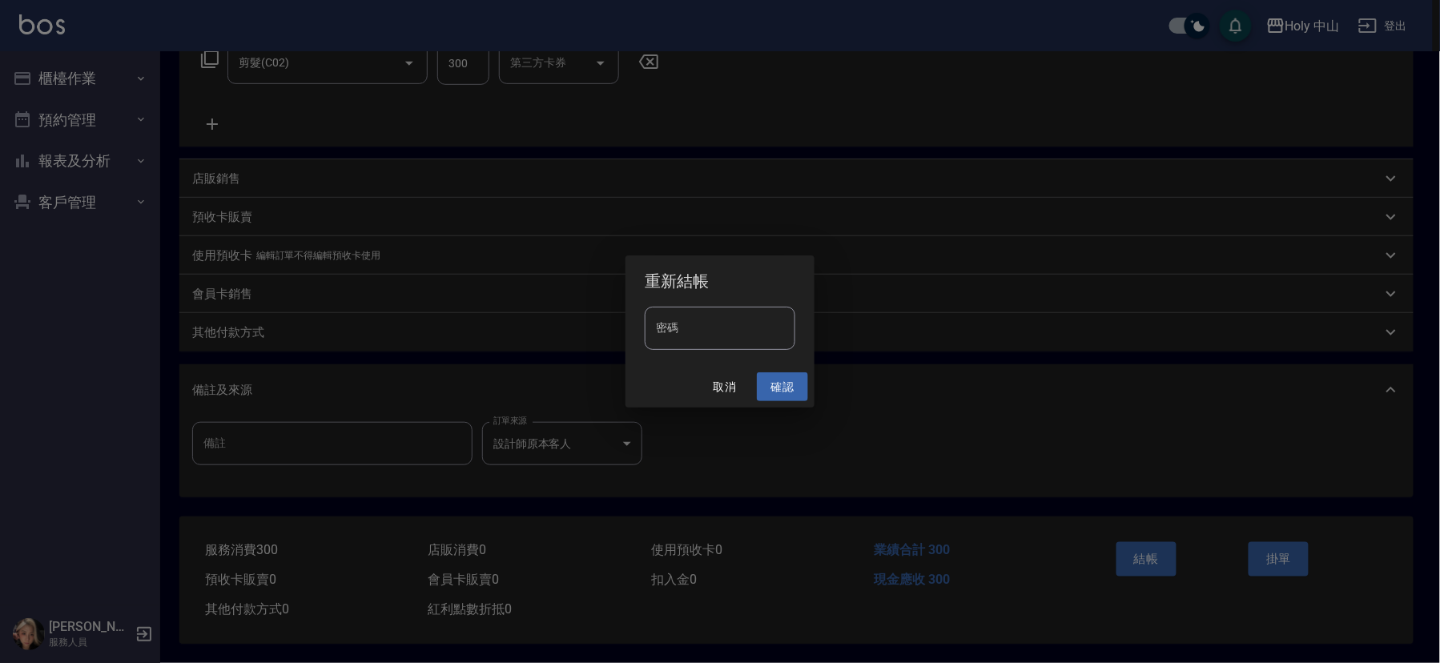
click at [799, 378] on button "確認" at bounding box center [782, 388] width 51 height 30
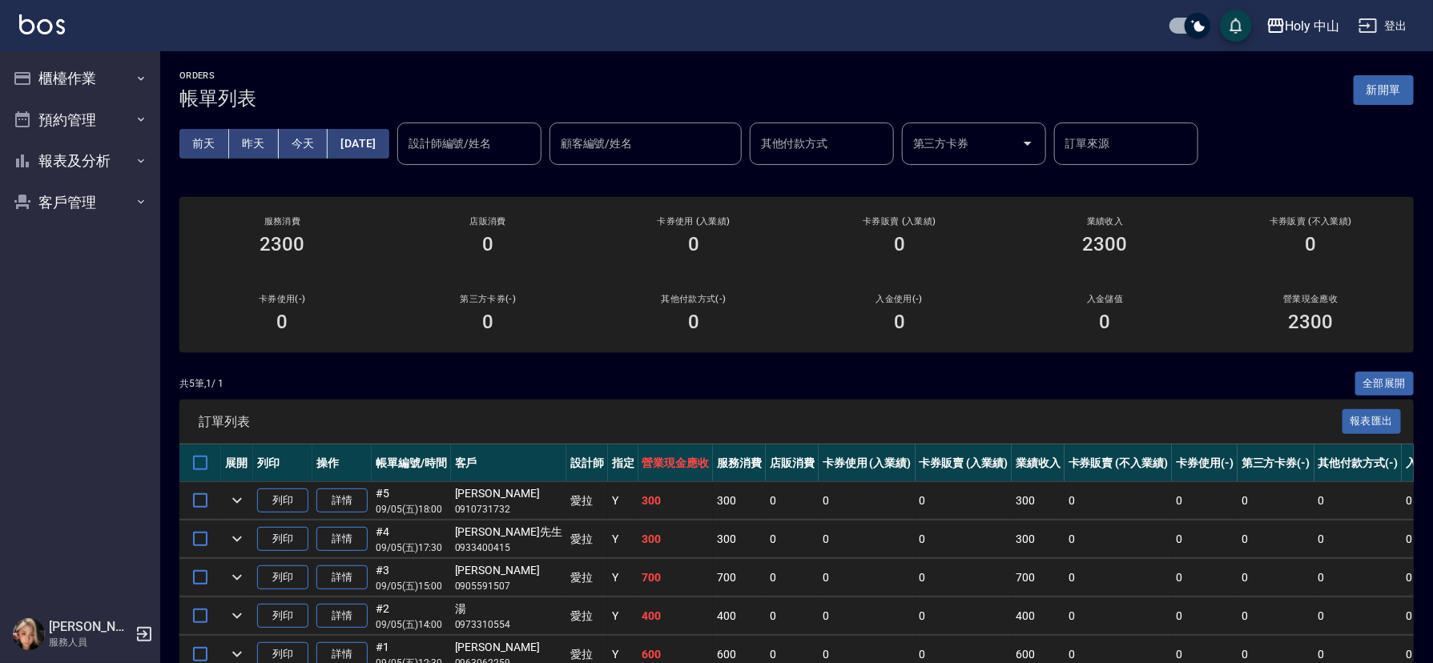
click at [257, 139] on button "昨天" at bounding box center [254, 144] width 50 height 30
